Goal: Task Accomplishment & Management: Complete application form

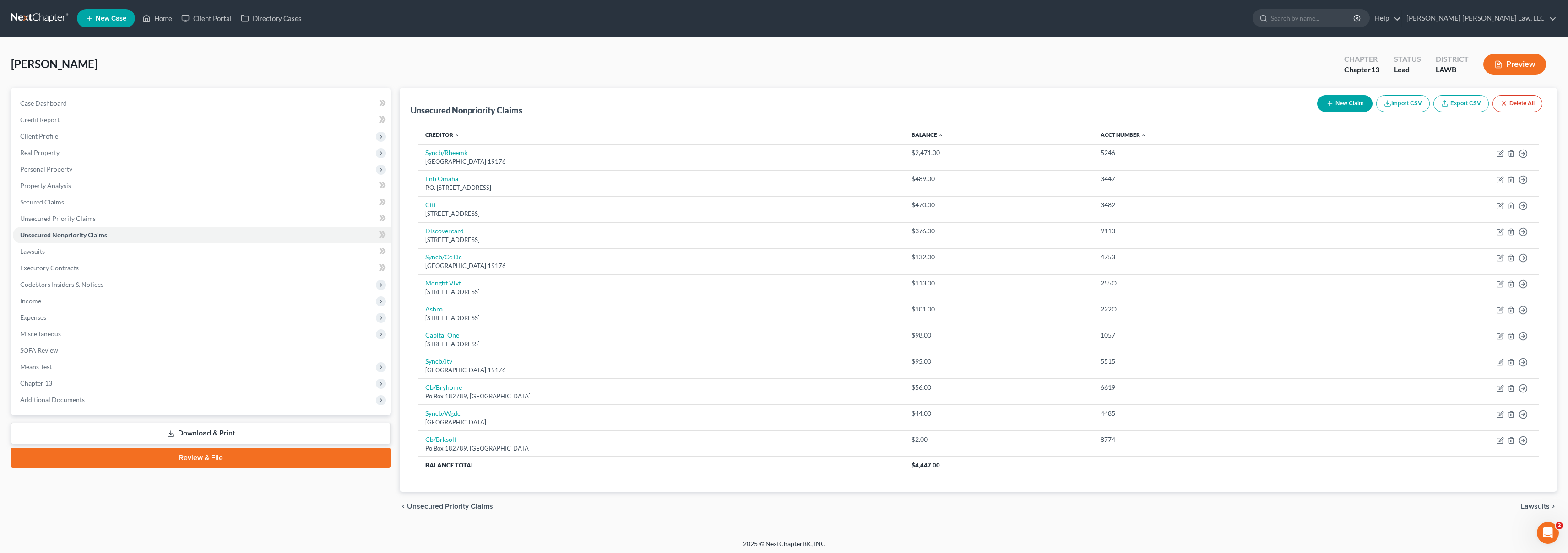
click at [41, 19] on link at bounding box center [40, 18] width 59 height 16
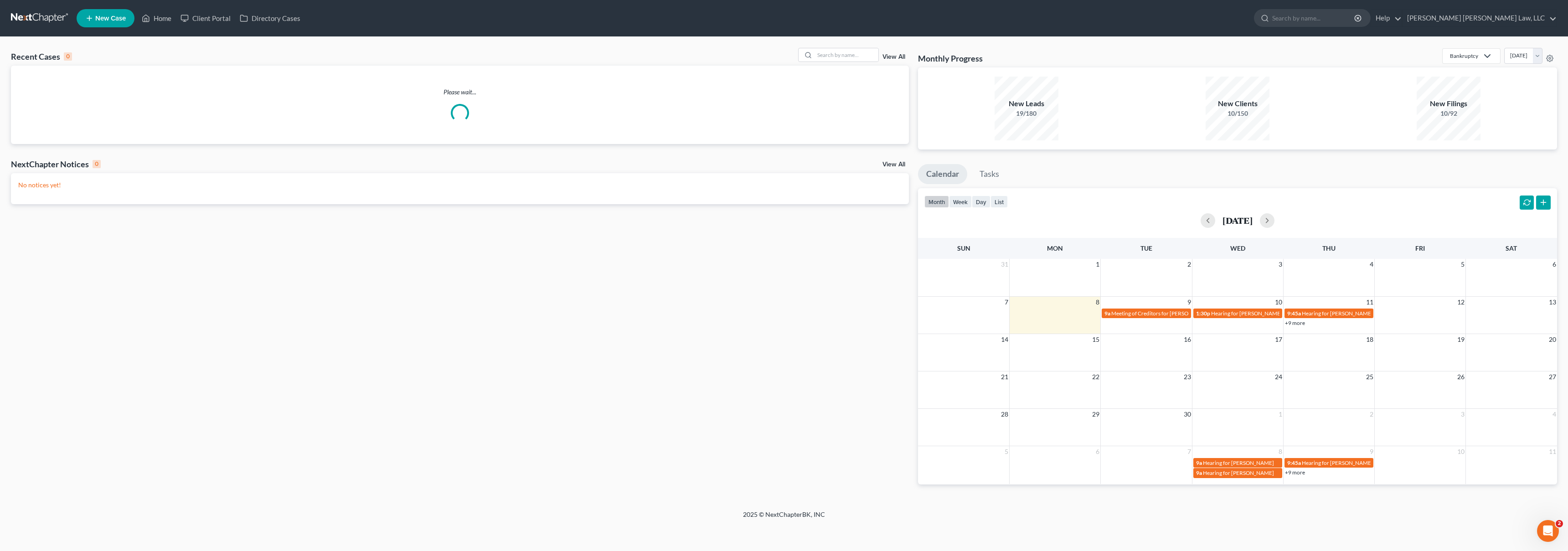
click at [102, 23] on link "New Case" at bounding box center [105, 18] width 58 height 18
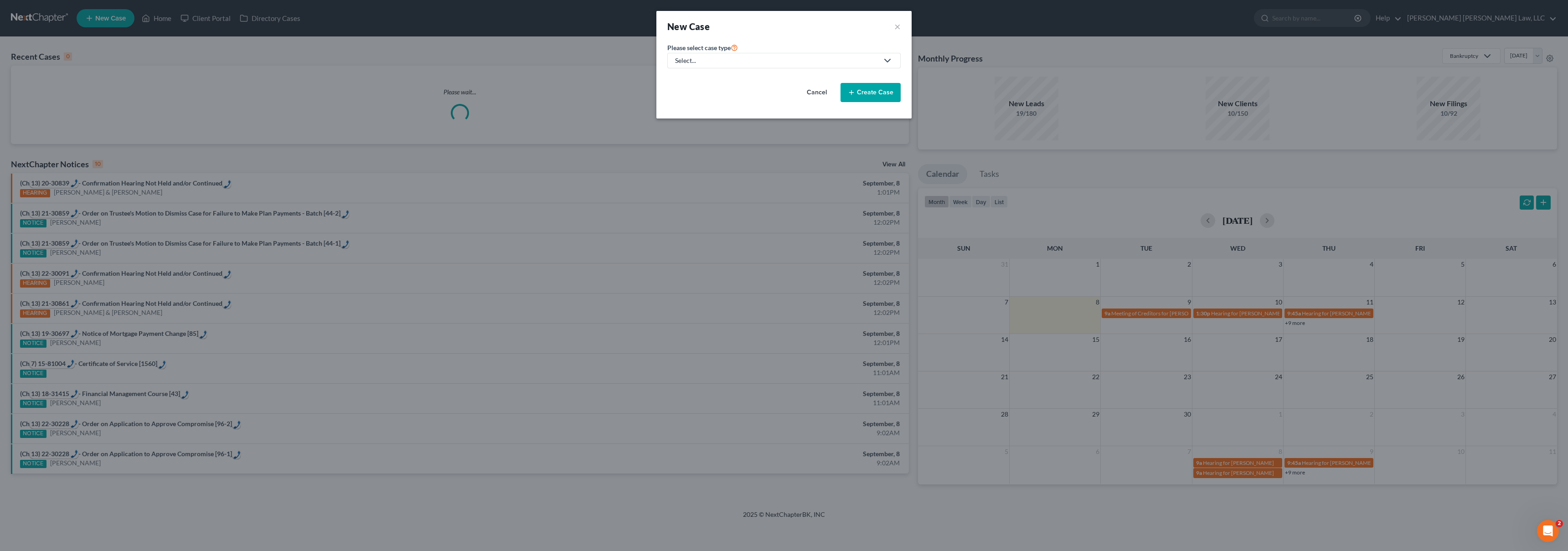
click at [786, 60] on div "Select..." at bounding box center [777, 60] width 203 height 9
click at [727, 78] on div "Bankruptcy" at bounding box center [716, 79] width 81 height 9
select select "36"
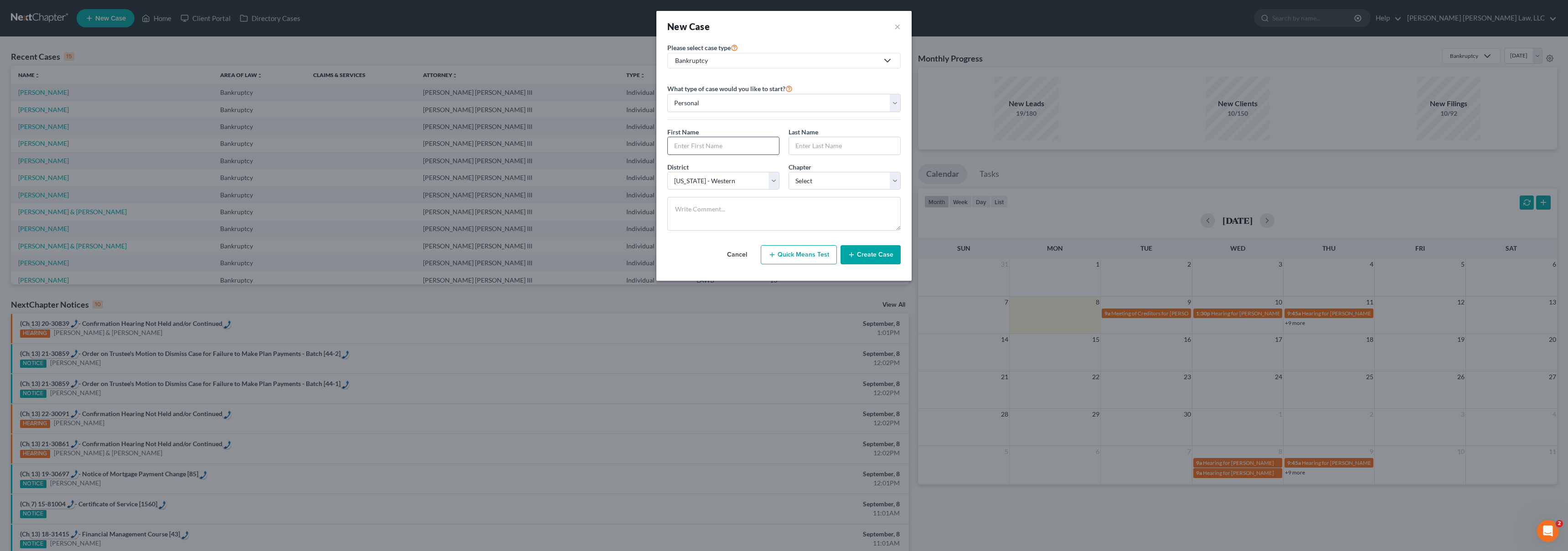
click at [717, 146] on input "text" at bounding box center [723, 146] width 111 height 17
type input "[PERSON_NAME]"
click at [838, 183] on select "Select 7 11 12 13" at bounding box center [844, 181] width 112 height 18
select select "3"
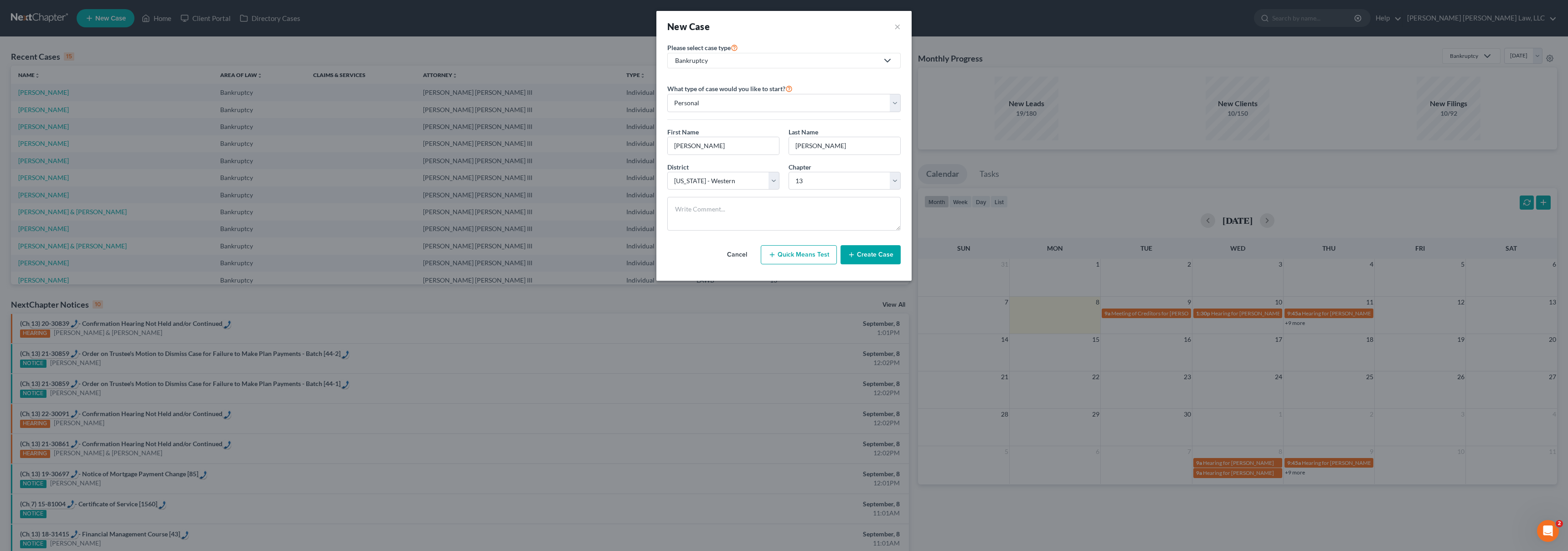
click at [868, 259] on button "Create Case" at bounding box center [870, 254] width 60 height 19
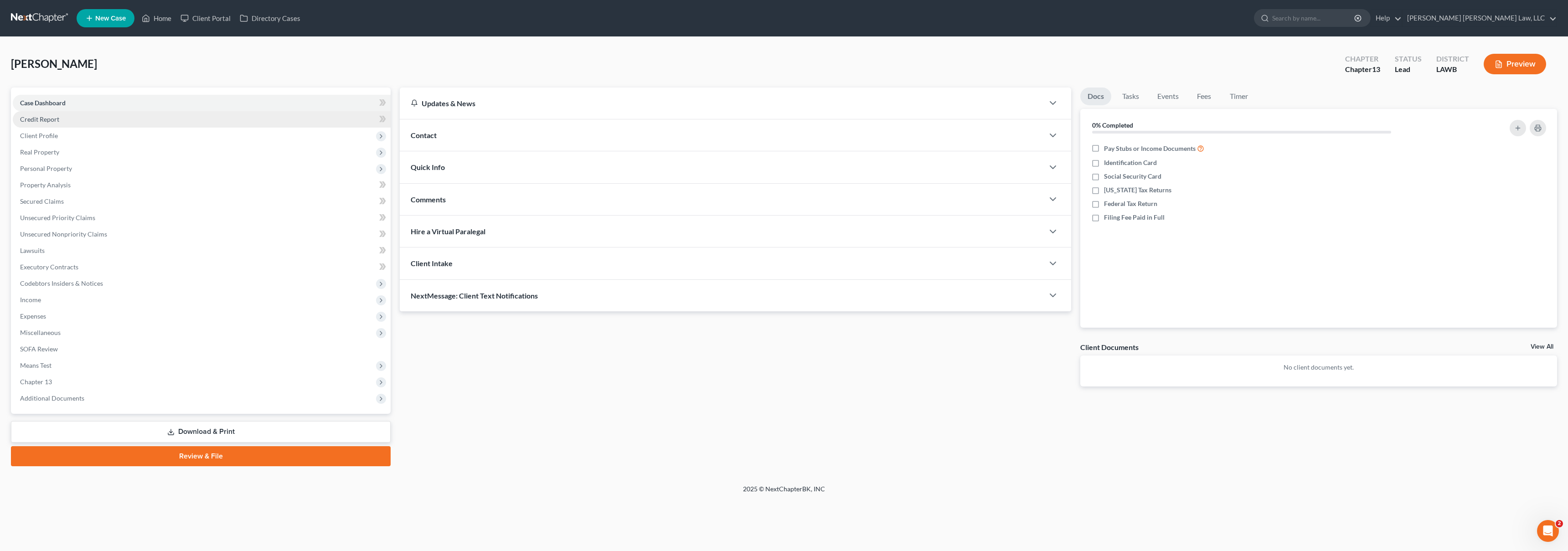
click at [81, 121] on link "Credit Report" at bounding box center [201, 119] width 378 height 16
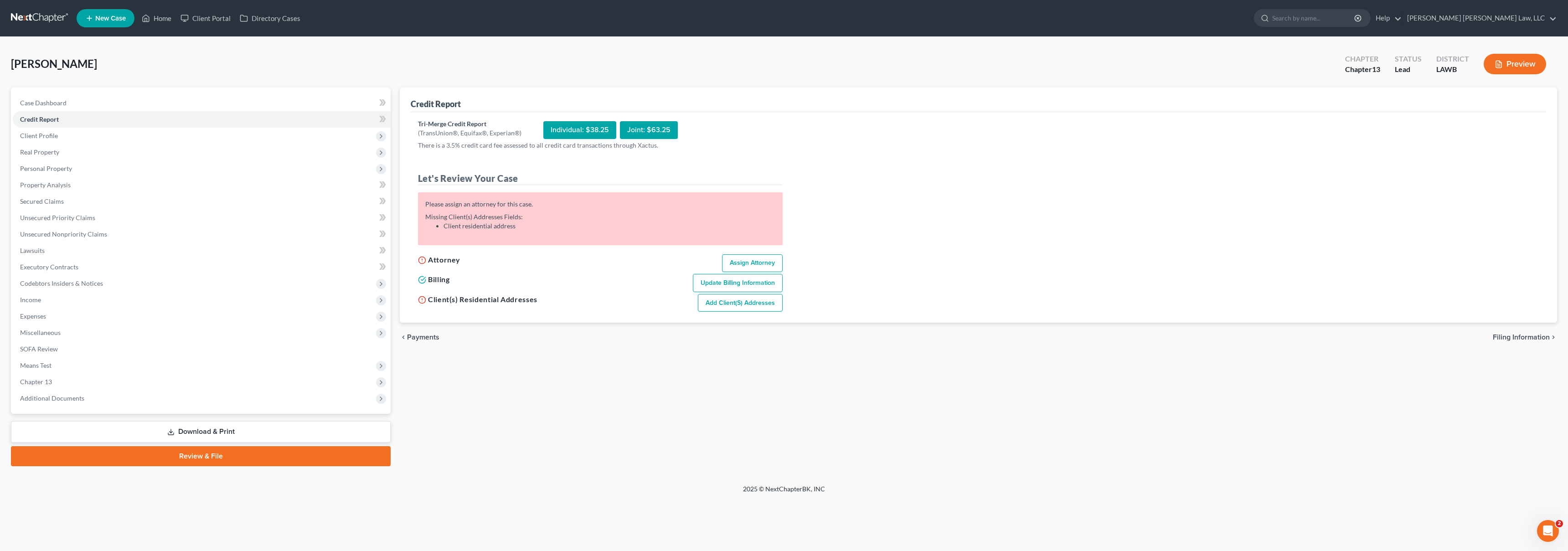
click at [757, 266] on link "Assign Attorney" at bounding box center [752, 264] width 61 height 18
select select "1"
select select "0"
select select "3"
select select "36"
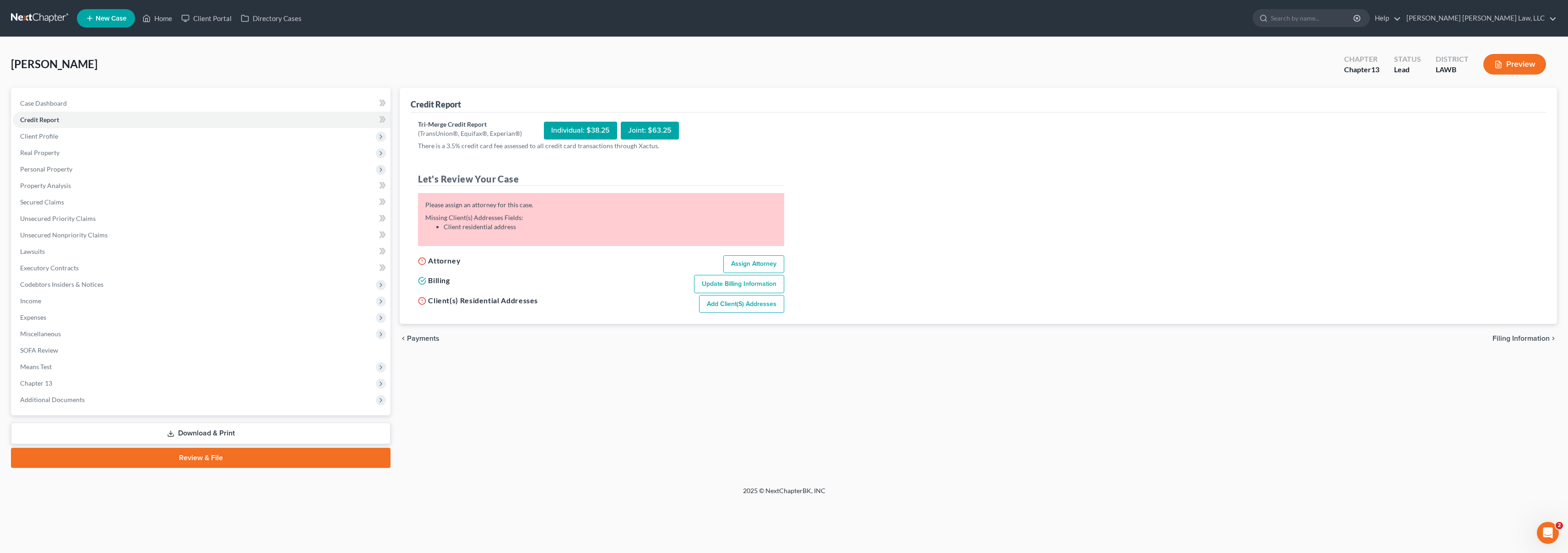
select select "19"
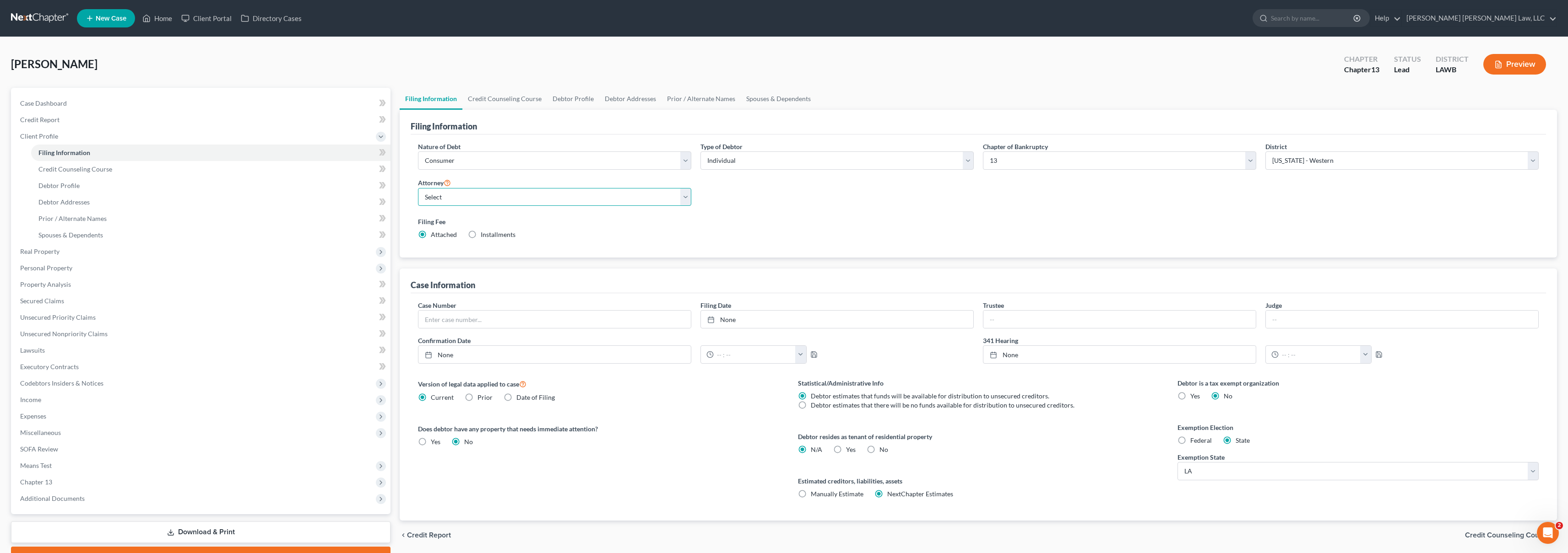
click at [449, 194] on select "Select [PERSON_NAME] [PERSON_NAME] III - LAWB [PERSON_NAME] [PERSON_NAME] III -…" at bounding box center [554, 197] width 273 height 18
select select "0"
click at [46, 120] on span "Credit Report" at bounding box center [40, 119] width 39 height 8
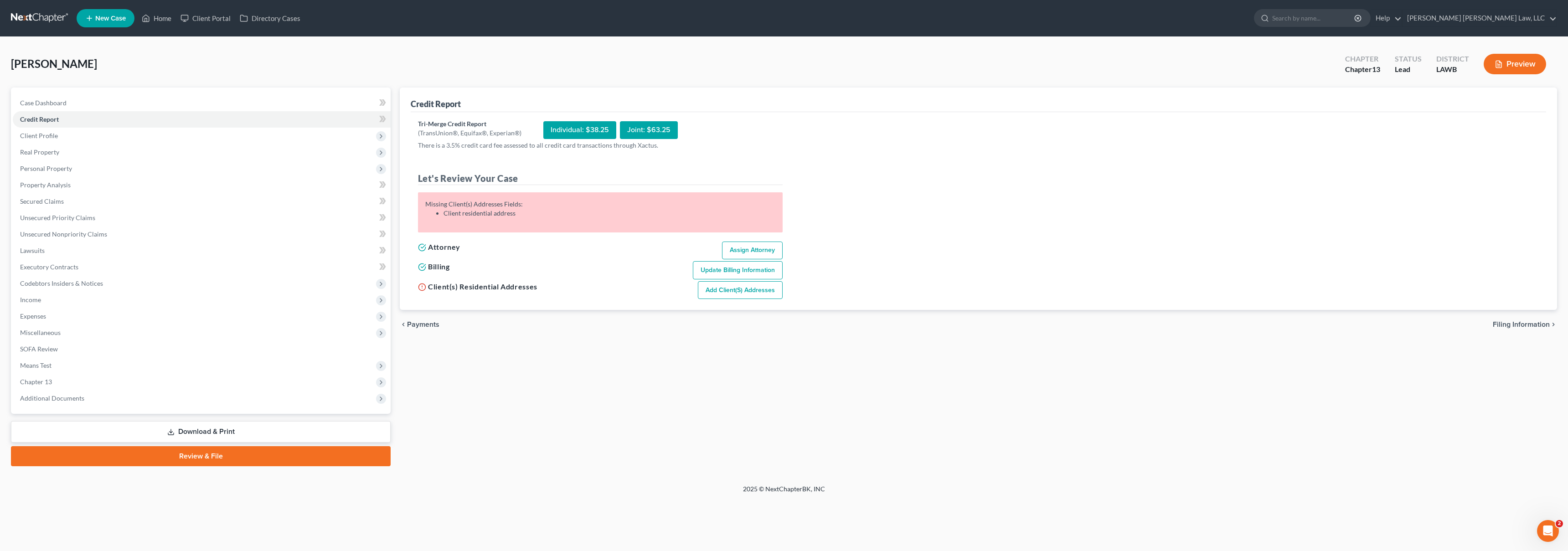
click at [715, 290] on link "Add Client(s) Addresses" at bounding box center [740, 290] width 85 height 18
select select "0"
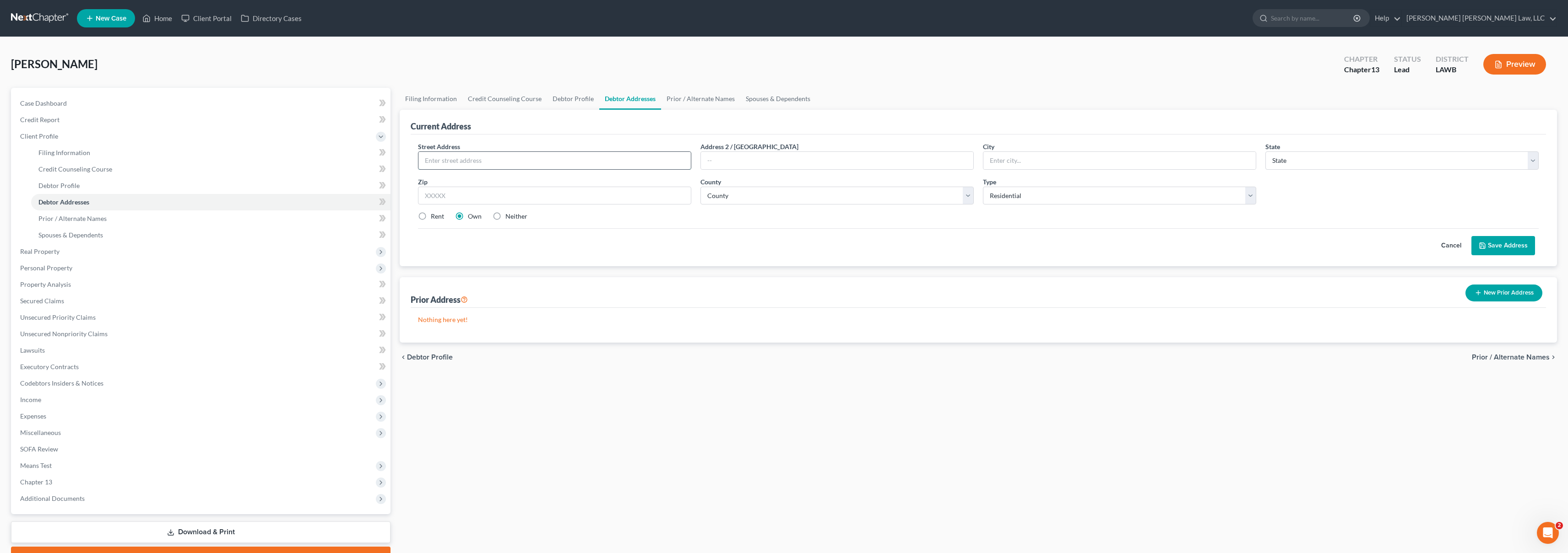
click at [568, 166] on input "text" at bounding box center [554, 161] width 273 height 17
type input "5"
type input "[STREET_ADDRESS][PERSON_NAME]"
type input "Tallulah"
select select "19"
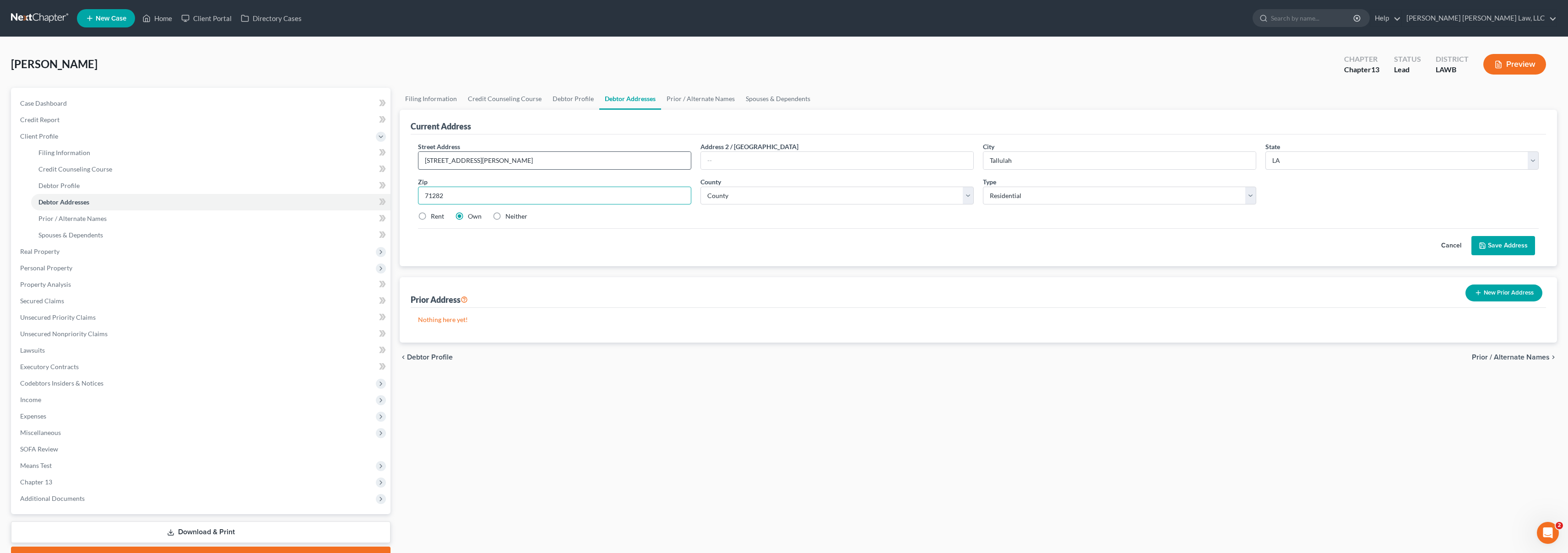
type input "71282"
select select "32"
click at [1499, 244] on button "Save Address" at bounding box center [1503, 245] width 64 height 19
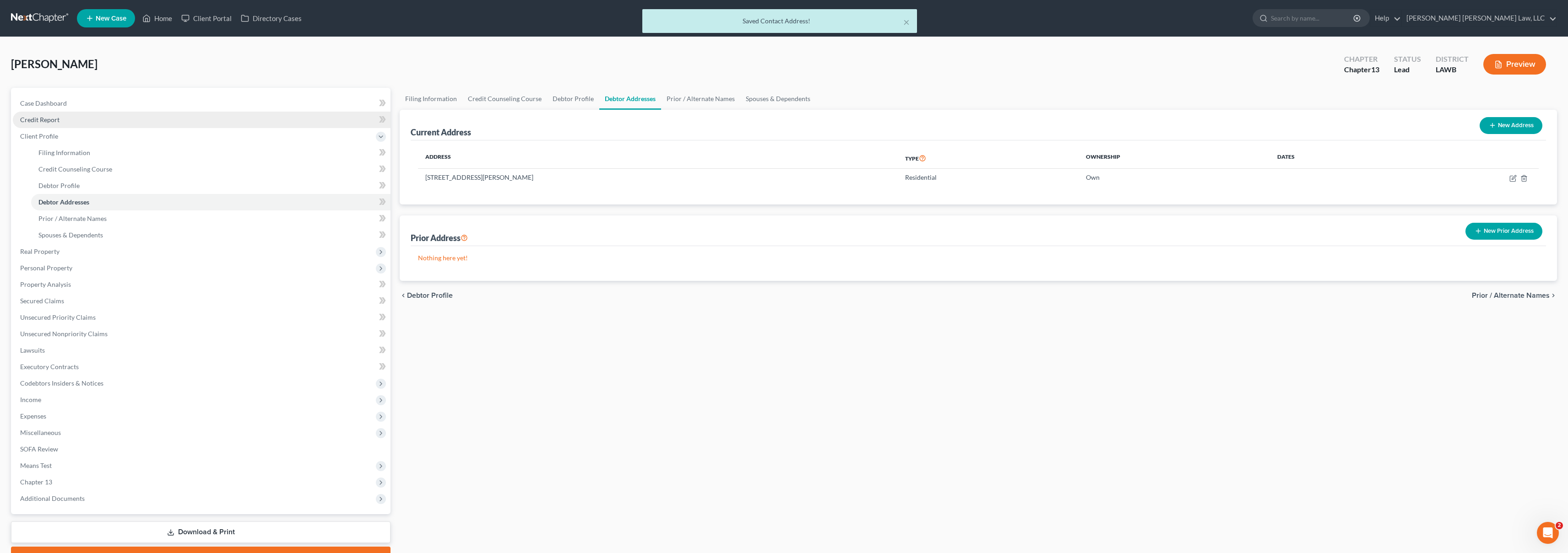
click at [112, 117] on link "Credit Report" at bounding box center [202, 120] width 378 height 16
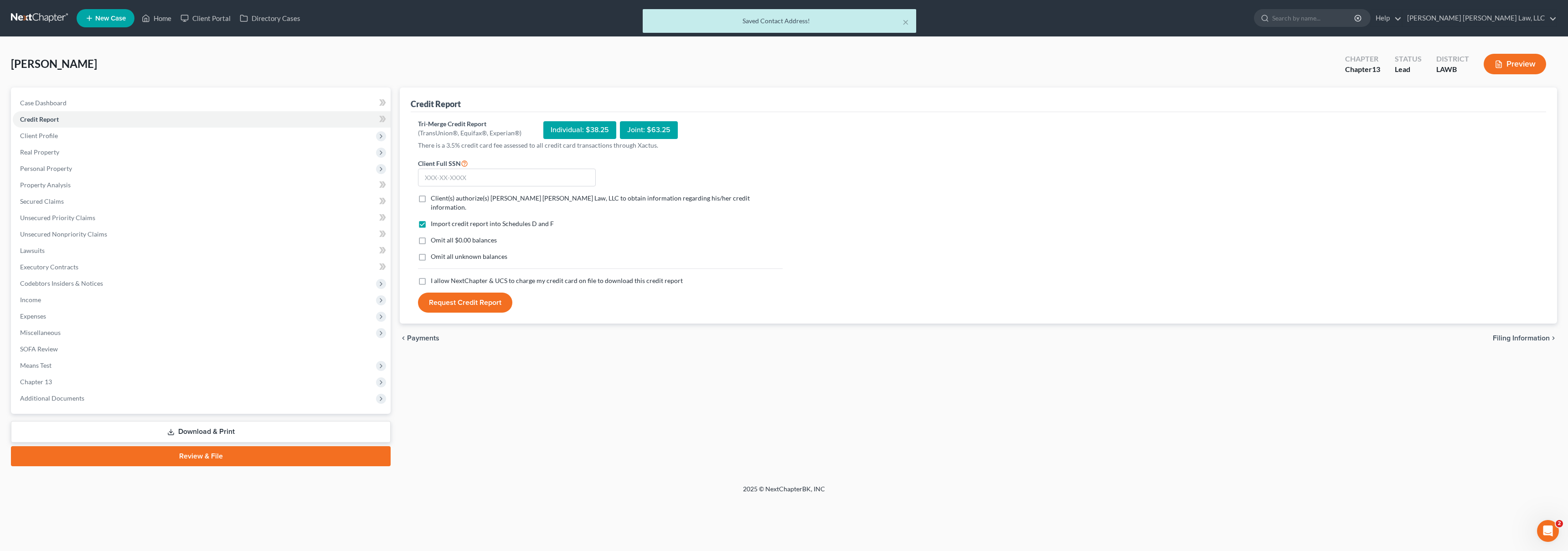
click at [431, 276] on label "I allow NextChapter & UCS to charge my credit card on file to download this cre…" at bounding box center [557, 281] width 252 height 9
click at [435, 276] on input "I allow NextChapter & UCS to charge my credit card on file to download this cre…" at bounding box center [438, 279] width 6 height 6
checkbox input "true"
click at [431, 252] on label "Omit all unknown balances" at bounding box center [469, 256] width 77 height 9
click at [435, 252] on input "Omit all unknown balances" at bounding box center [438, 255] width 6 height 6
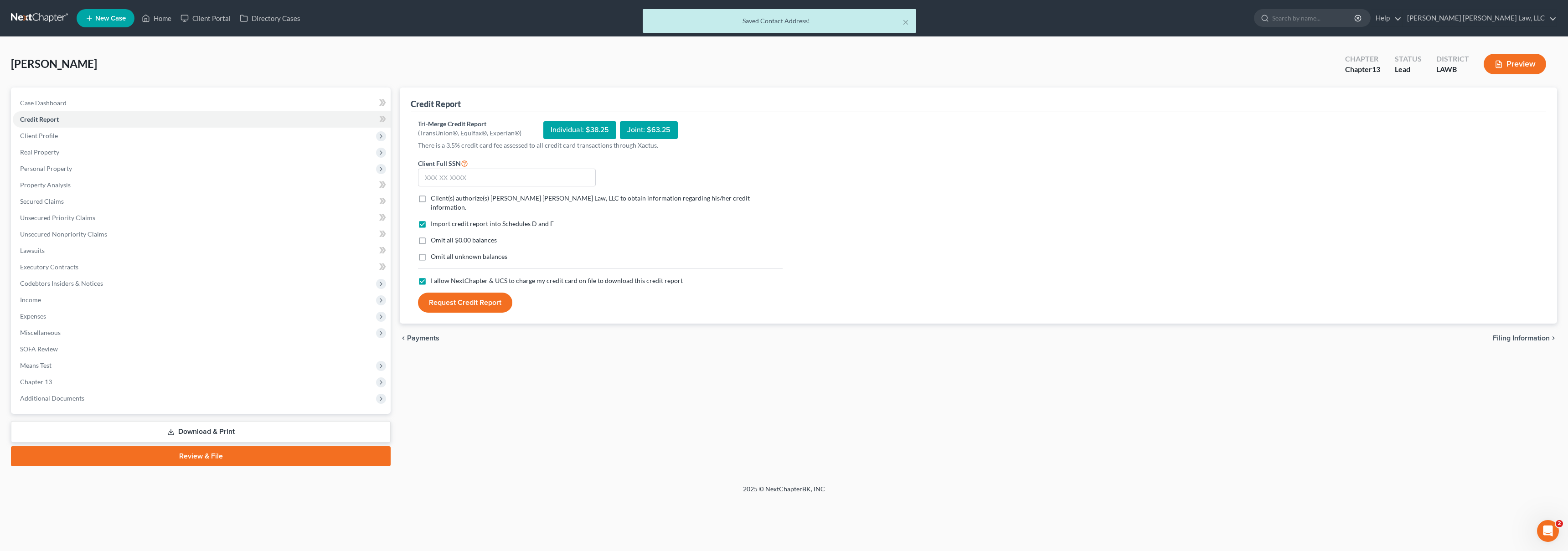
checkbox input "true"
click at [431, 236] on label "Omit all $0.00 balances" at bounding box center [464, 240] width 66 height 9
click at [435, 236] on input "Omit all $0.00 balances" at bounding box center [438, 239] width 6 height 6
checkbox input "true"
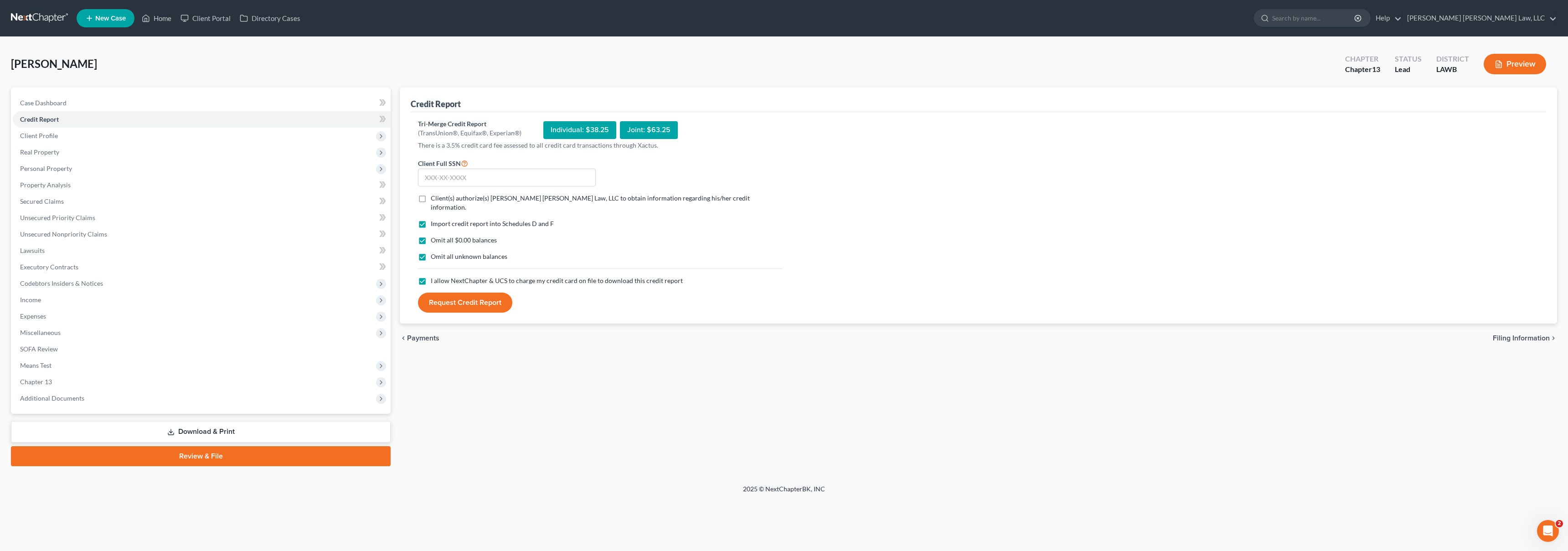
click at [431, 201] on label "Client(s) authorize(s) [PERSON_NAME] [PERSON_NAME] Law, LLC to obtain informati…" at bounding box center [607, 203] width 352 height 18
click at [435, 200] on input "Client(s) authorize(s) [PERSON_NAME] [PERSON_NAME] Law, LLC to obtain informati…" at bounding box center [438, 197] width 6 height 6
checkbox input "true"
click at [449, 180] on input "text" at bounding box center [507, 178] width 178 height 18
type input "434-86-0819"
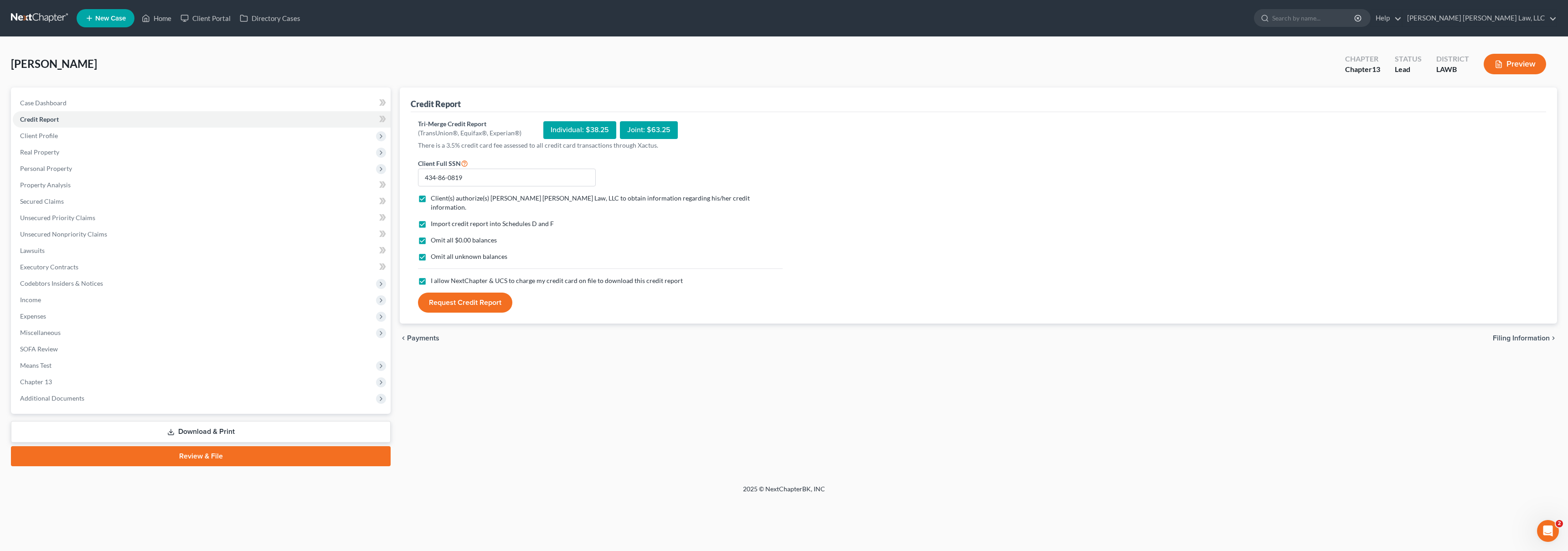
click at [469, 297] on button "Request Credit Report" at bounding box center [465, 303] width 94 height 20
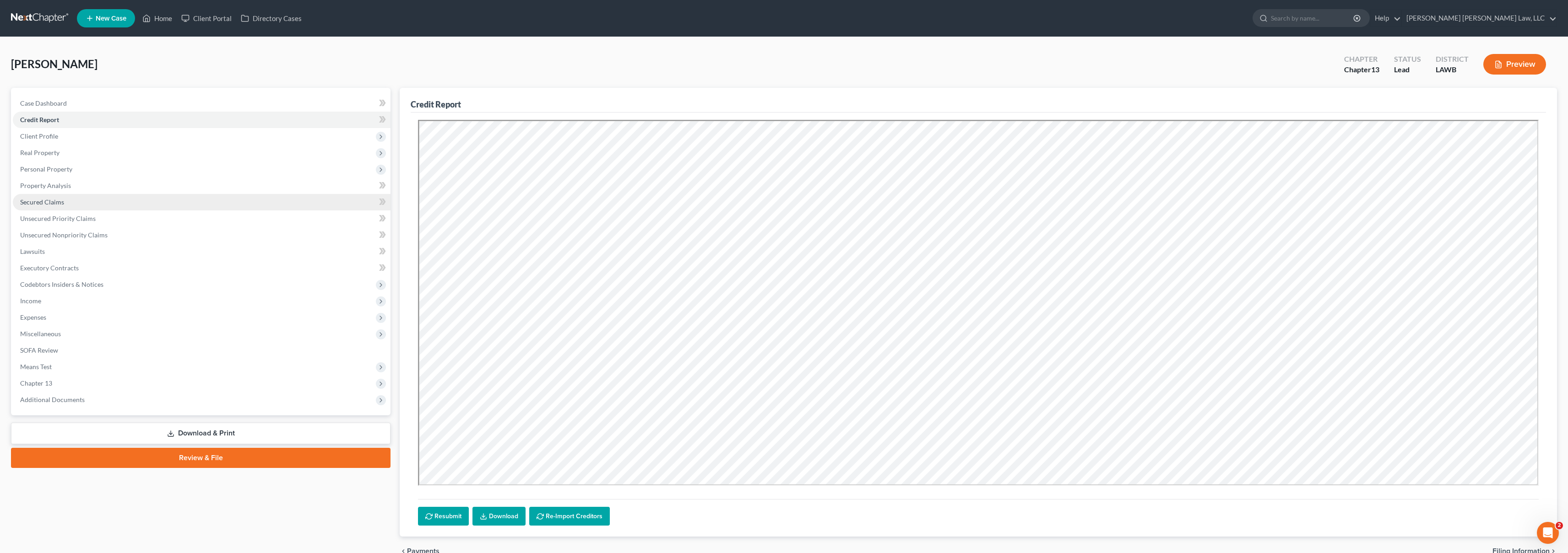
click at [103, 200] on link "Secured Claims" at bounding box center [202, 202] width 378 height 16
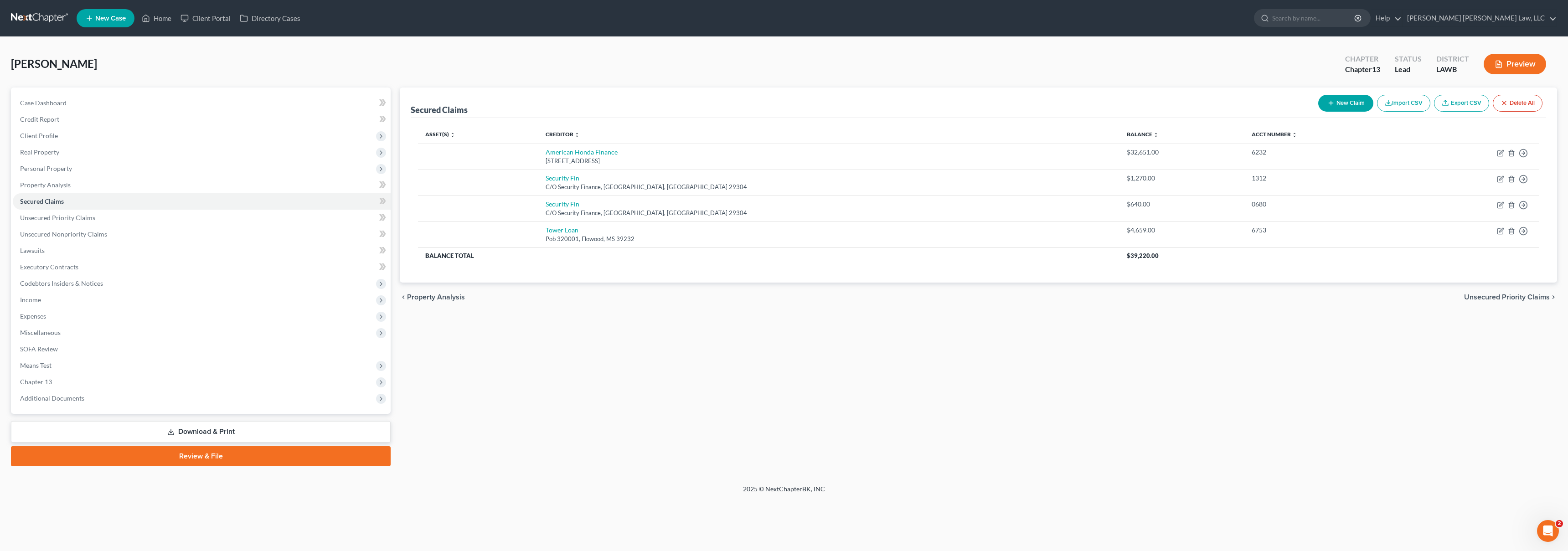
click at [1127, 134] on link "Balance expand_more expand_less unfold_more" at bounding box center [1143, 134] width 32 height 7
click at [1127, 134] on link "Balance expand_more expand_less unfold_more" at bounding box center [1143, 134] width 31 height 7
click at [169, 122] on link "Credit Report" at bounding box center [201, 119] width 378 height 16
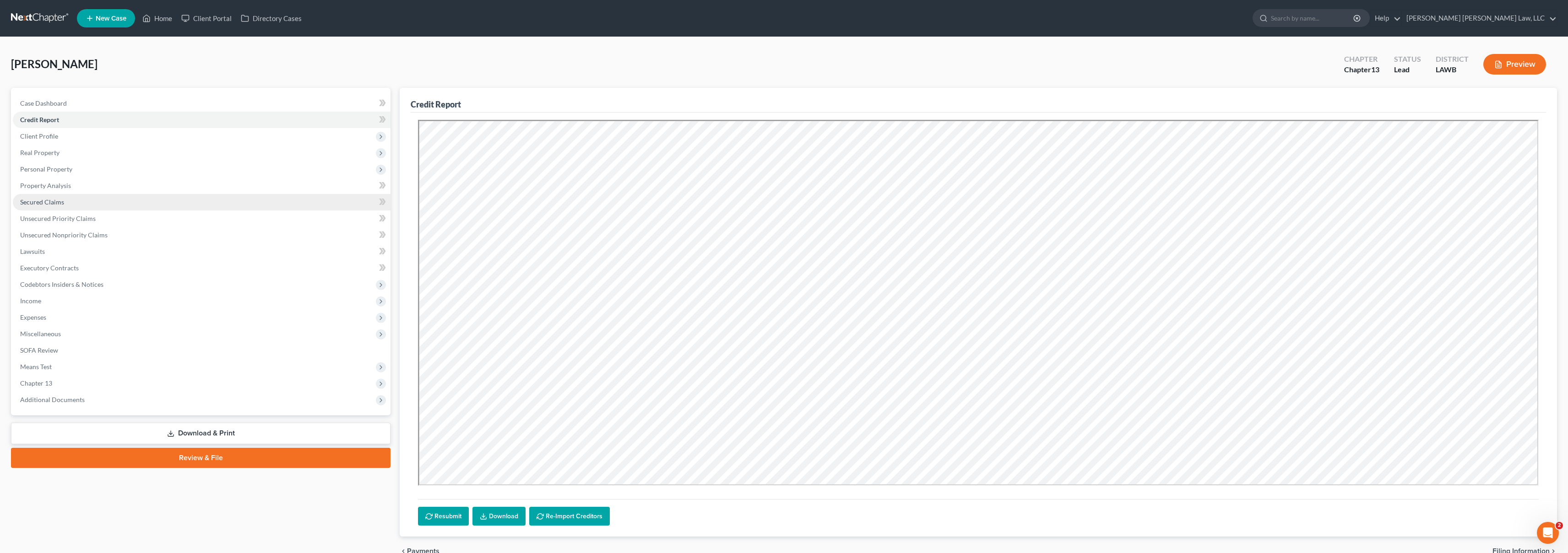
click at [33, 205] on span "Secured Claims" at bounding box center [42, 202] width 44 height 8
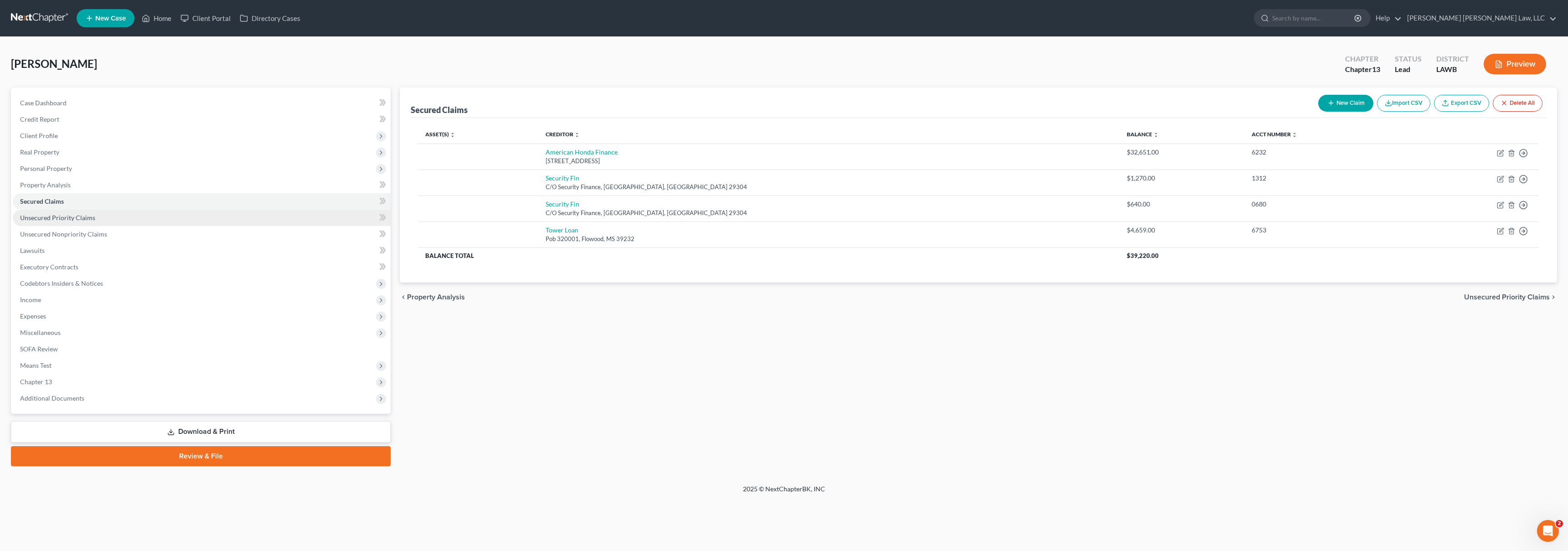
click at [220, 216] on link "Unsecured Priority Claims" at bounding box center [201, 217] width 378 height 16
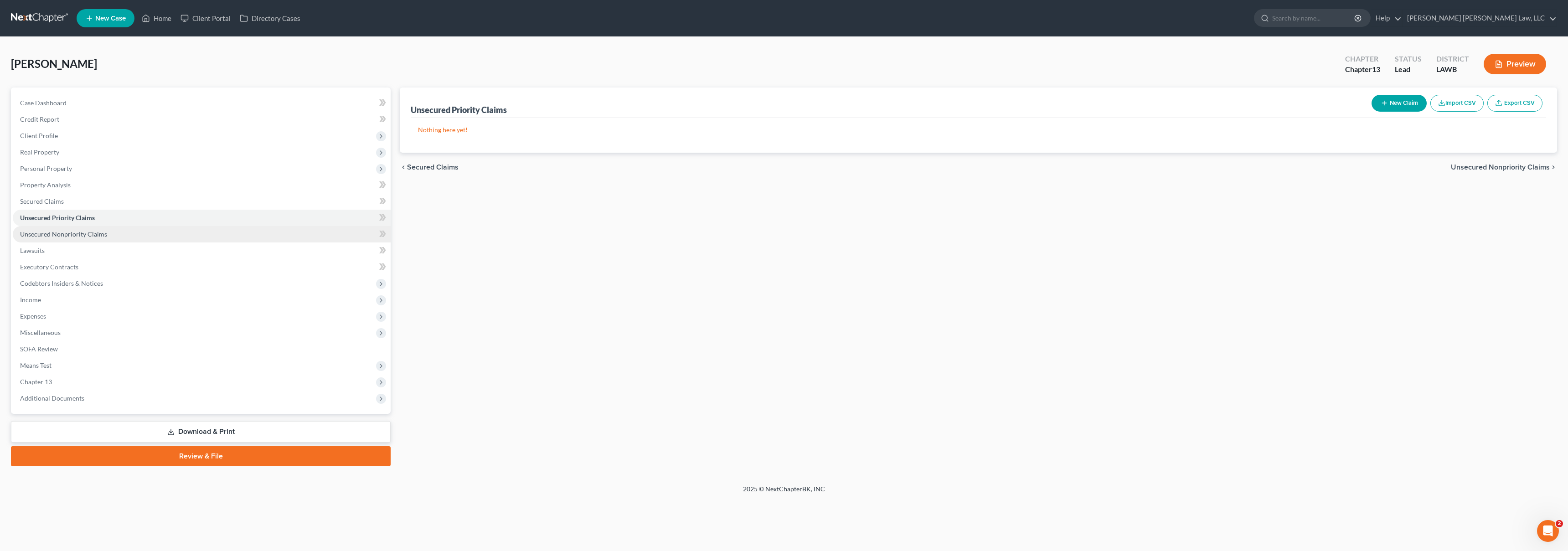
click at [220, 231] on link "Unsecured Nonpriority Claims" at bounding box center [201, 234] width 378 height 16
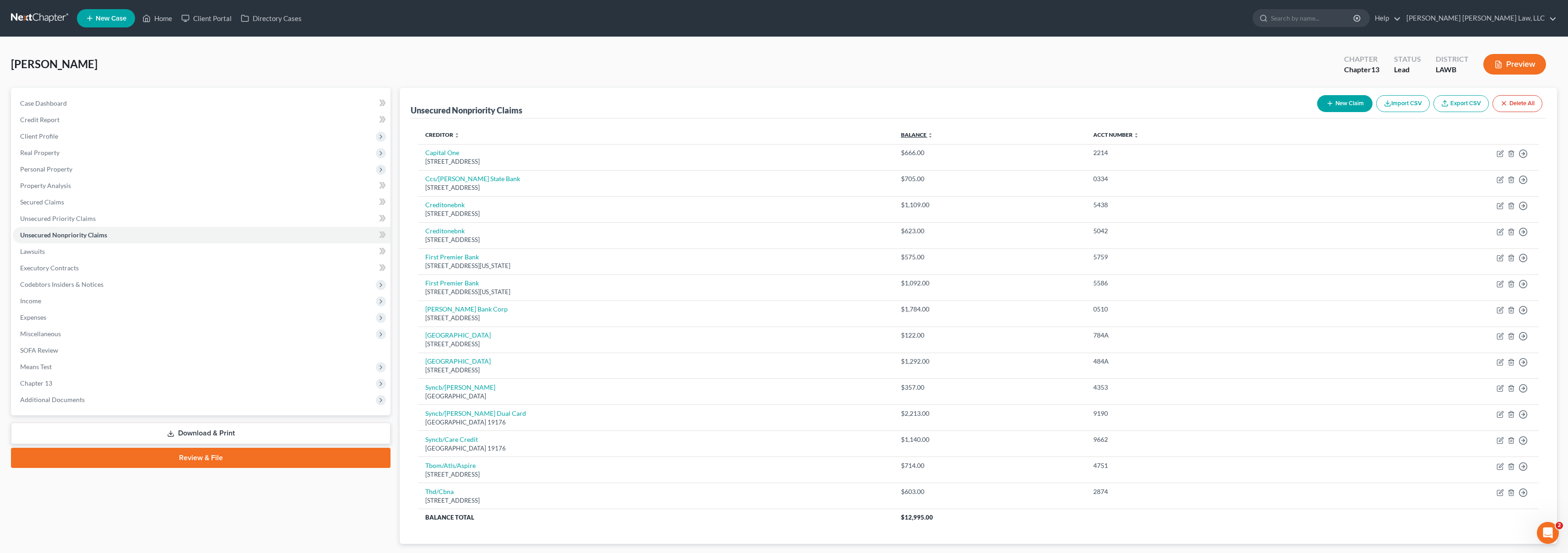
click at [933, 136] on link "Balance expand_more expand_less unfold_more" at bounding box center [917, 134] width 32 height 7
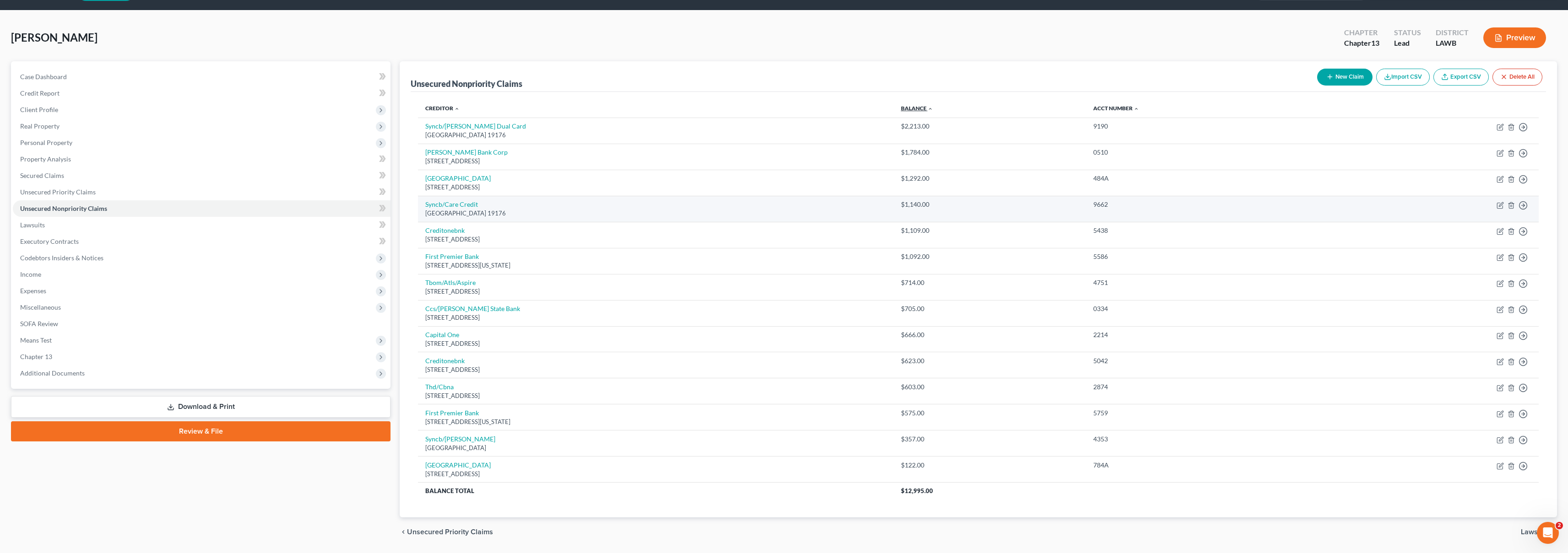
scroll to position [23, 0]
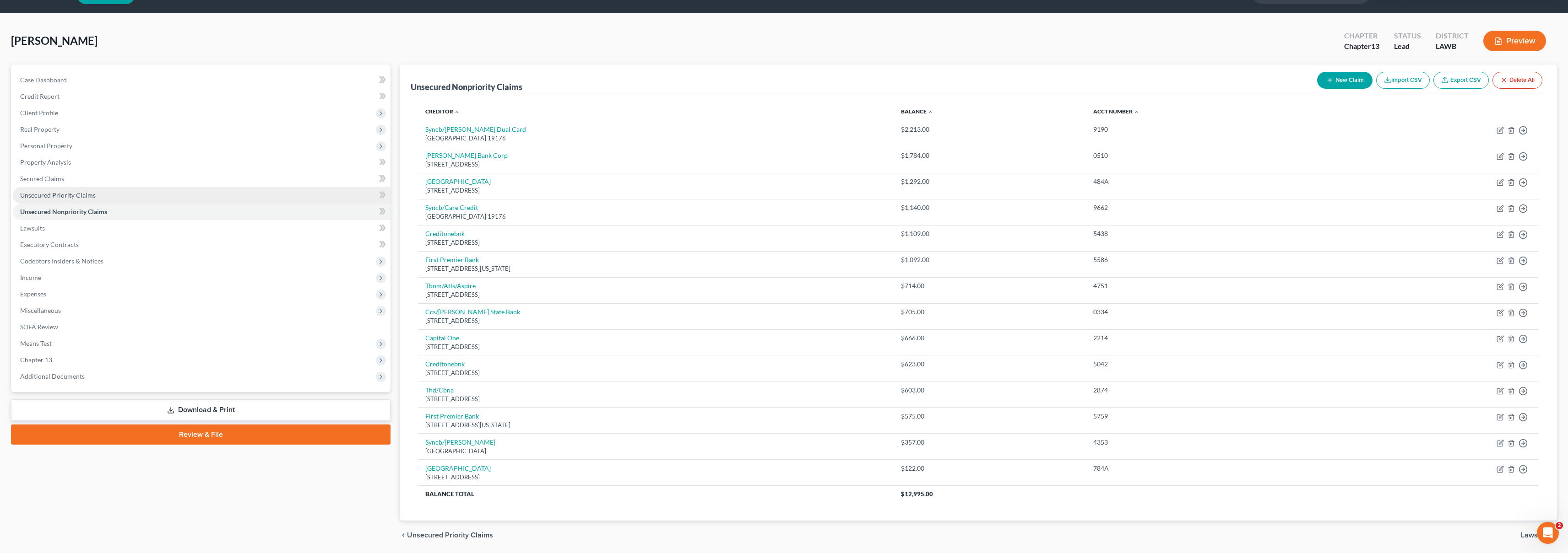
click at [210, 199] on link "Unsecured Priority Claims" at bounding box center [202, 195] width 378 height 16
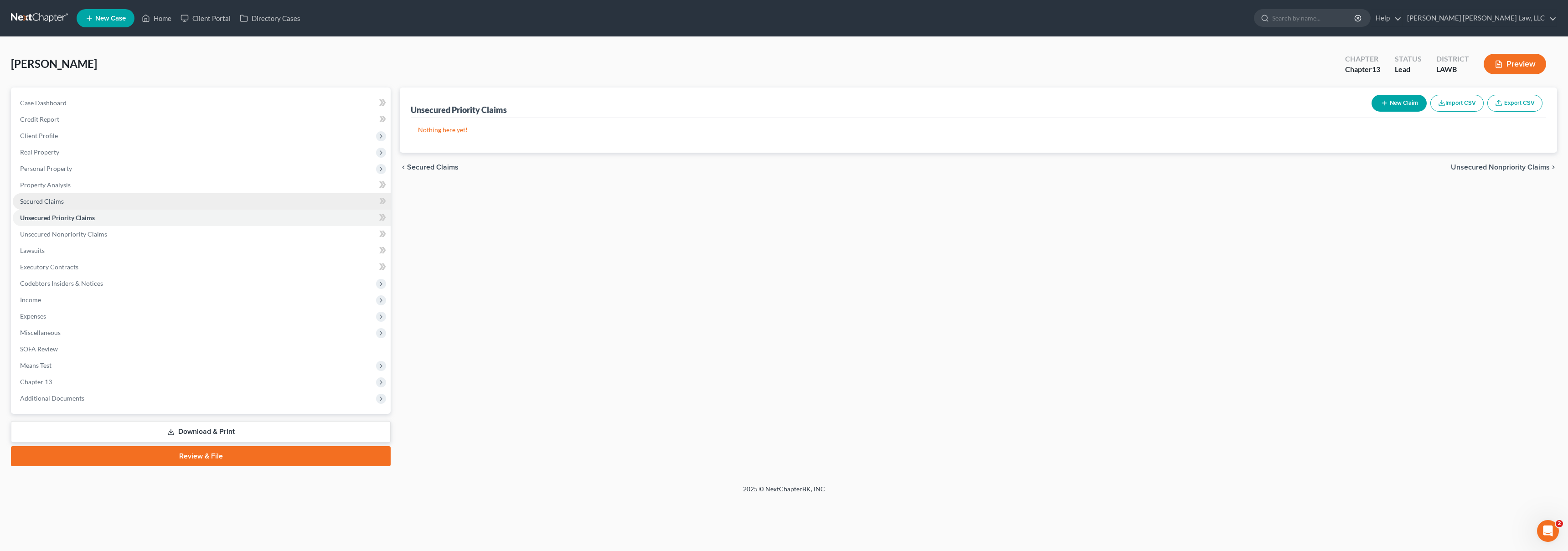
click at [184, 205] on link "Secured Claims" at bounding box center [201, 202] width 378 height 16
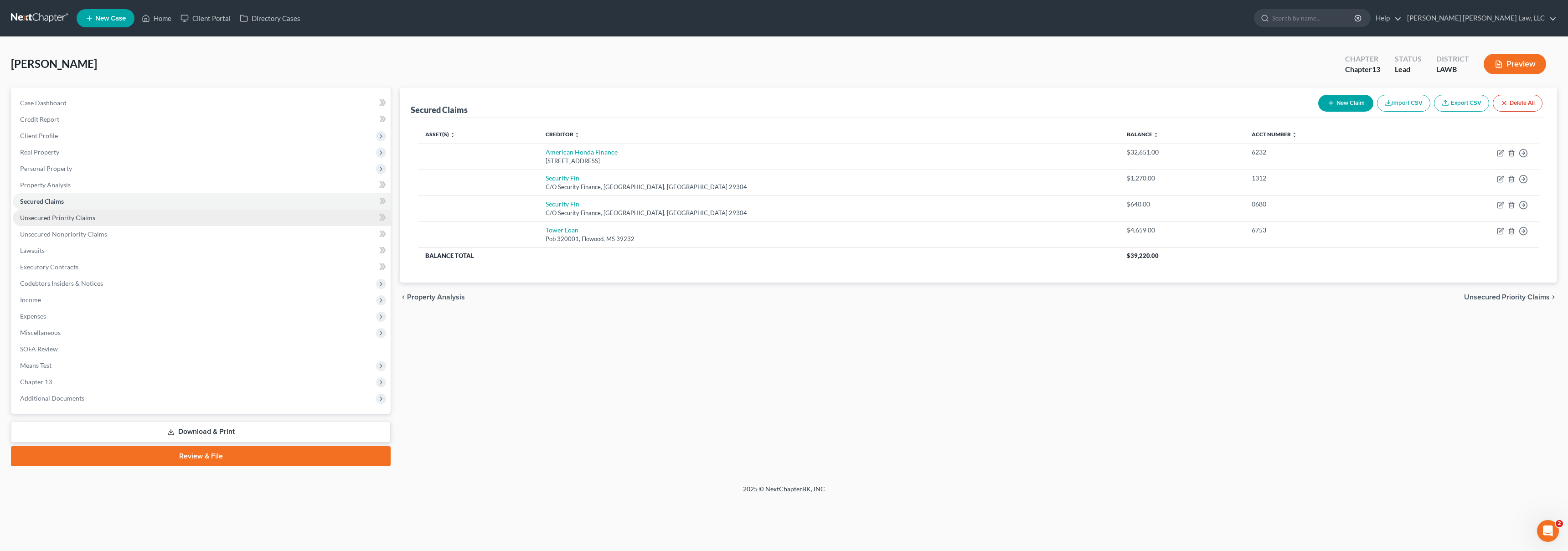
click at [254, 223] on link "Unsecured Priority Claims" at bounding box center [201, 217] width 378 height 16
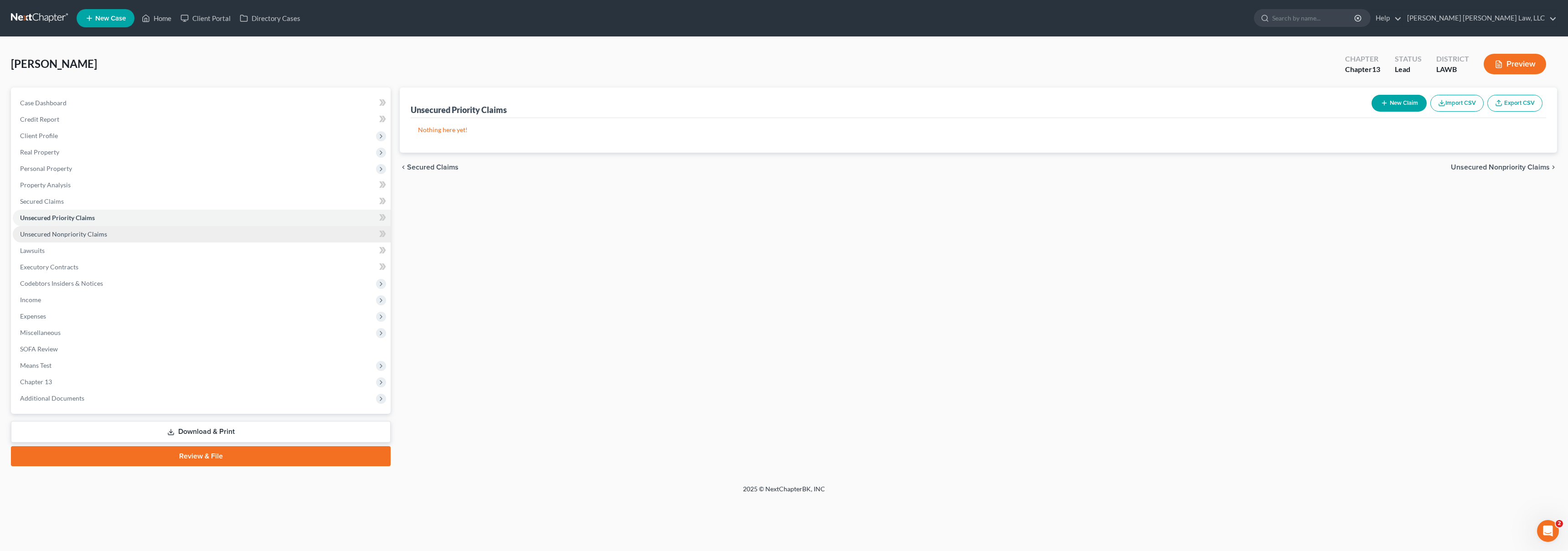
click at [247, 231] on link "Unsecured Nonpriority Claims" at bounding box center [201, 234] width 378 height 16
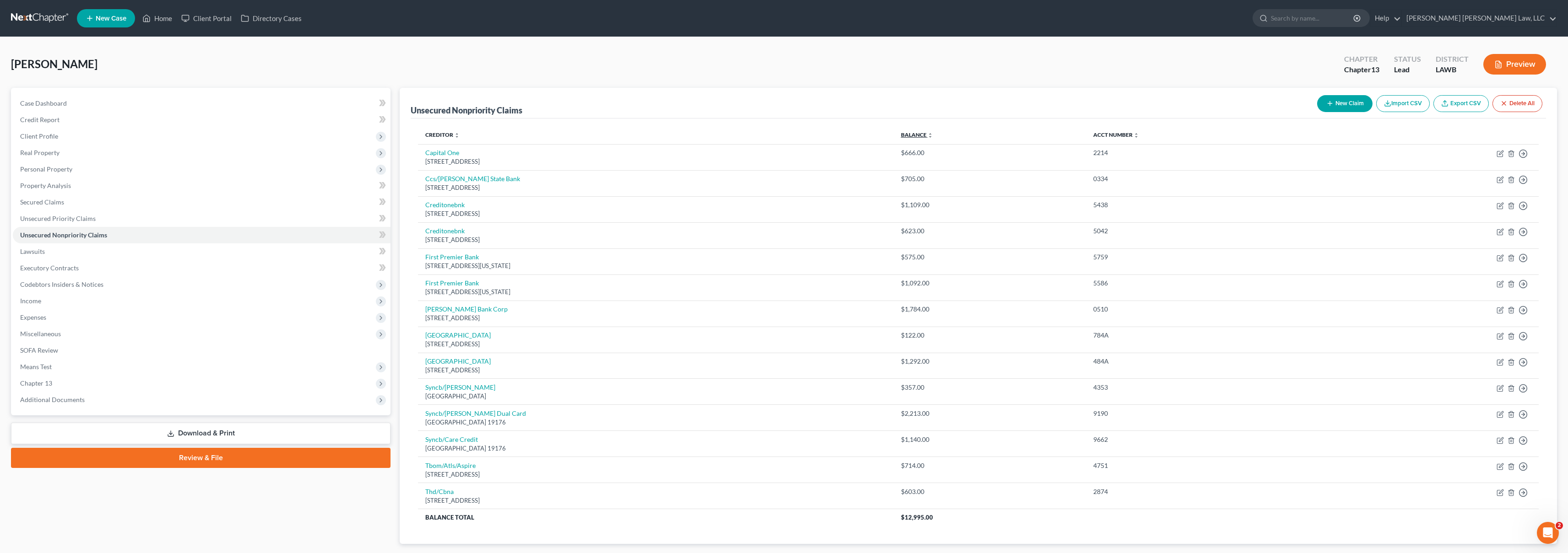
click at [933, 135] on link "Balance expand_more expand_less unfold_more" at bounding box center [917, 134] width 32 height 7
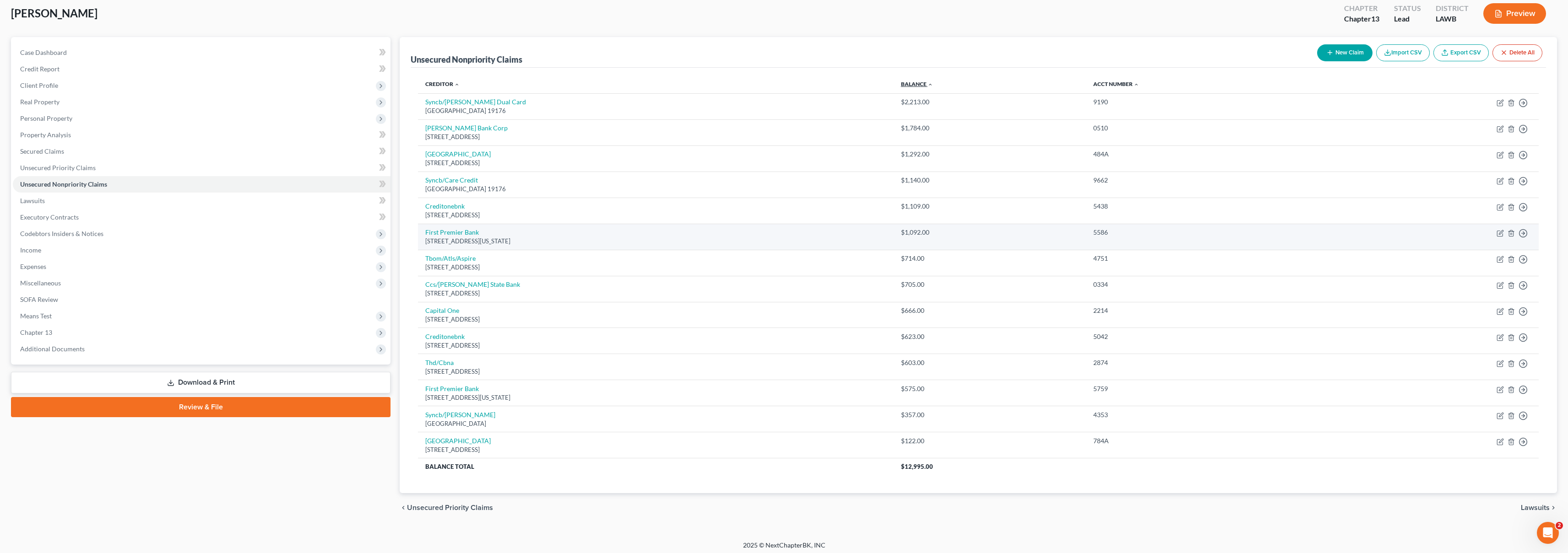
scroll to position [50, 0]
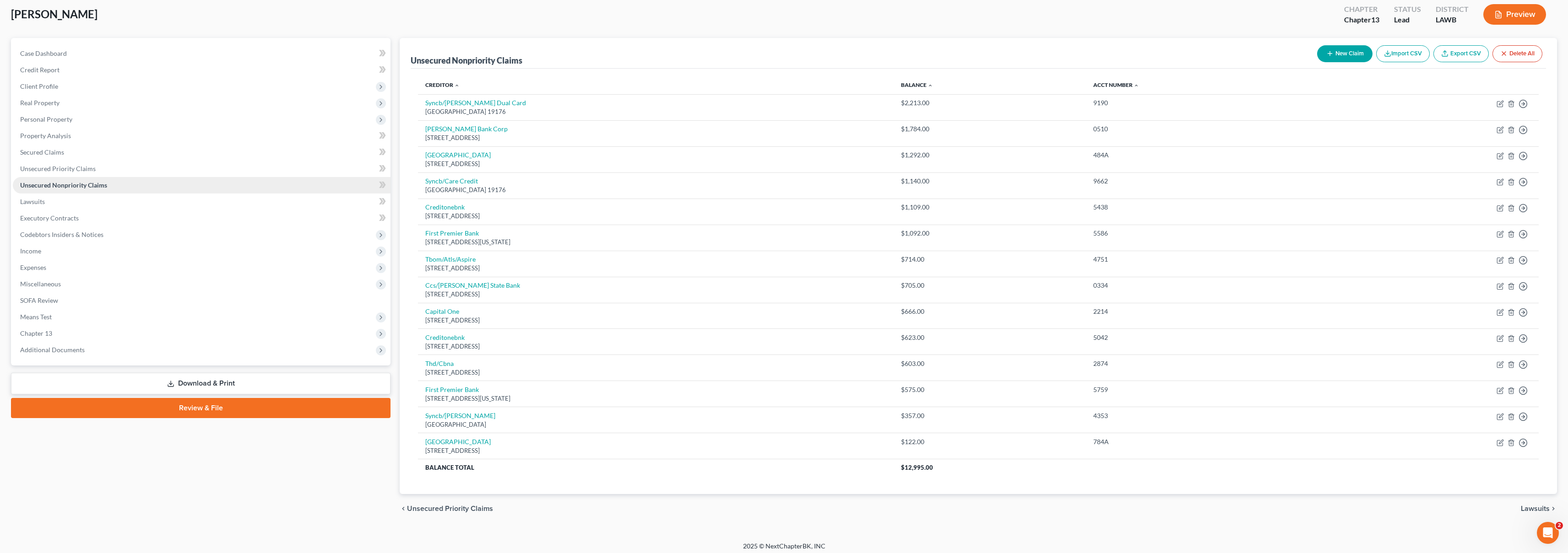
click at [114, 177] on link "Unsecured Nonpriority Claims" at bounding box center [202, 185] width 378 height 16
click at [117, 170] on link "Unsecured Priority Claims" at bounding box center [202, 169] width 378 height 16
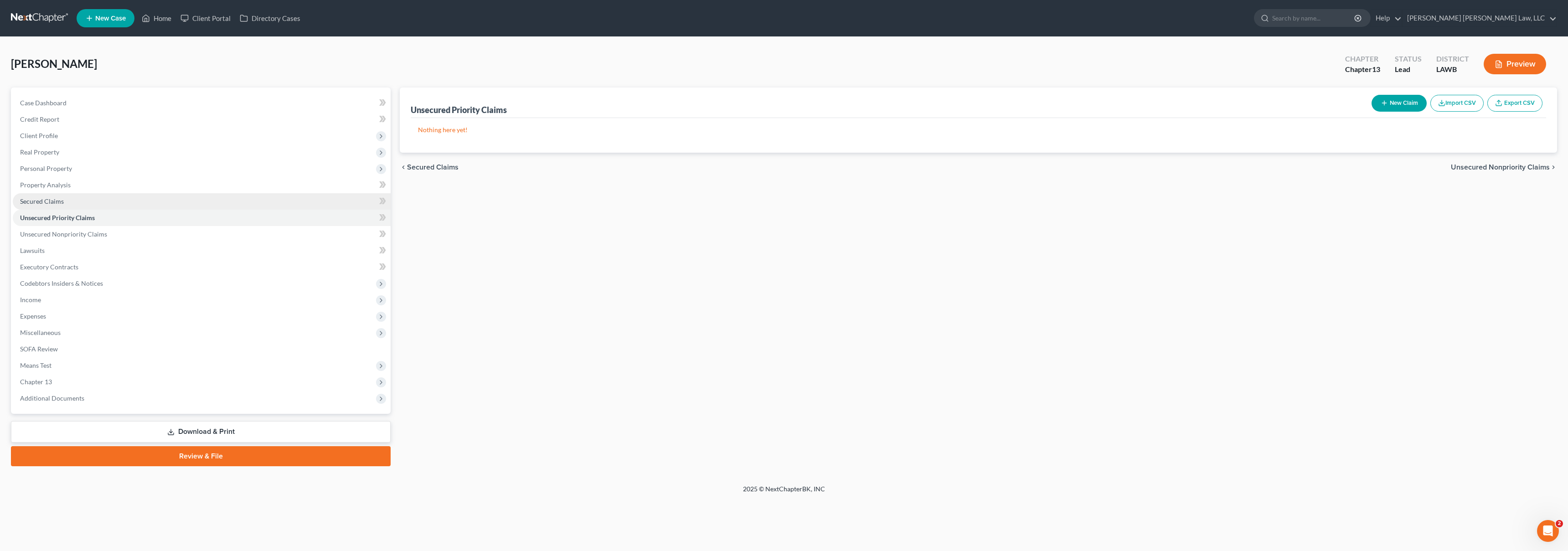
click at [117, 201] on link "Secured Claims" at bounding box center [201, 202] width 378 height 16
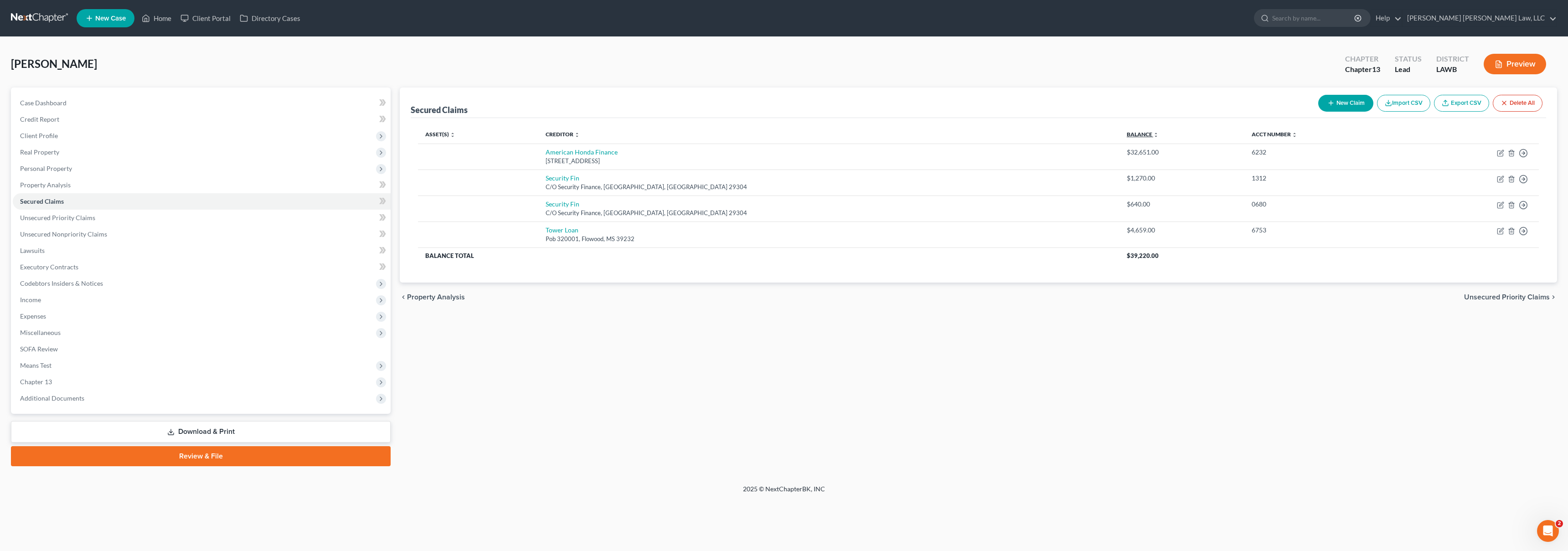
click at [1127, 135] on link "Balance expand_more expand_less unfold_more" at bounding box center [1143, 134] width 32 height 7
